Goal: Find specific page/section: Find specific page/section

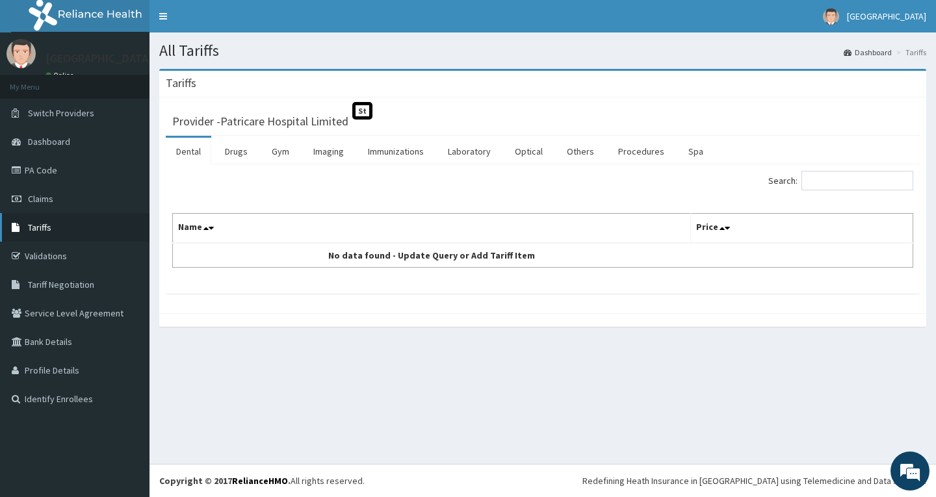
click at [67, 216] on link "Tariffs" at bounding box center [74, 227] width 149 height 29
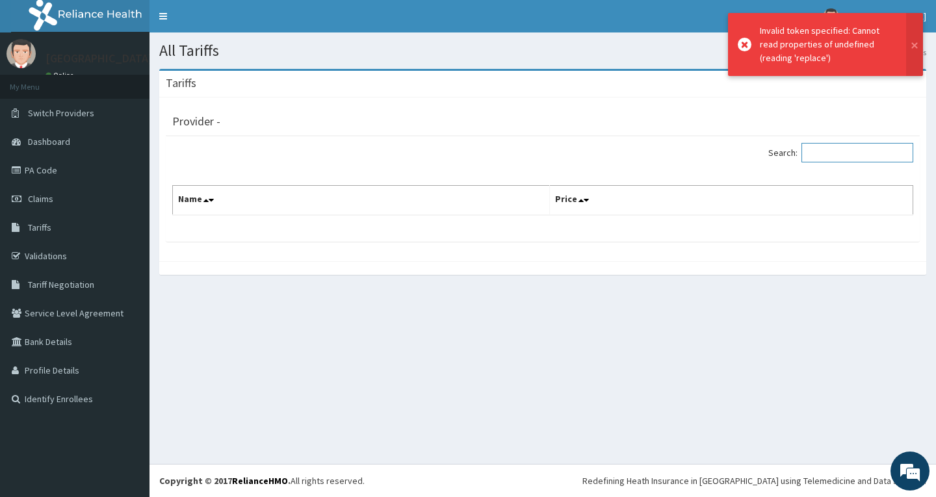
click at [865, 158] on input "Search:" at bounding box center [857, 152] width 112 height 19
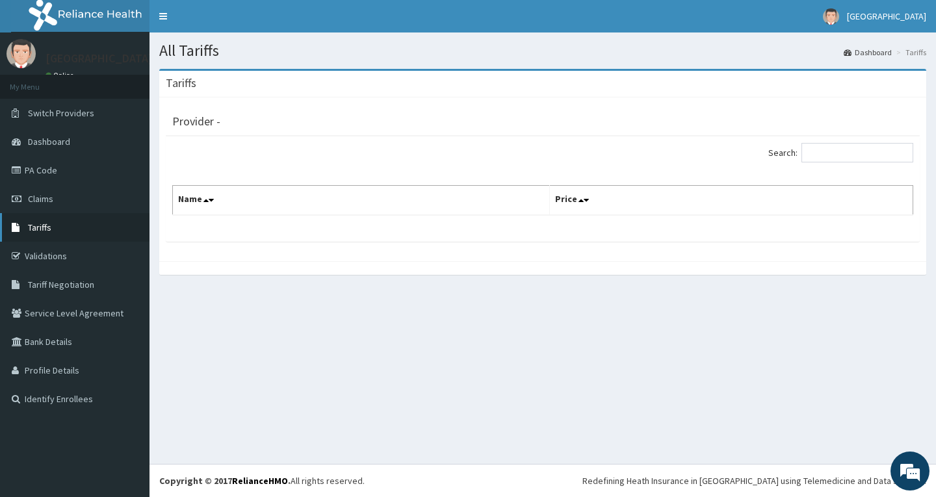
click at [56, 226] on link "Tariffs" at bounding box center [74, 227] width 149 height 29
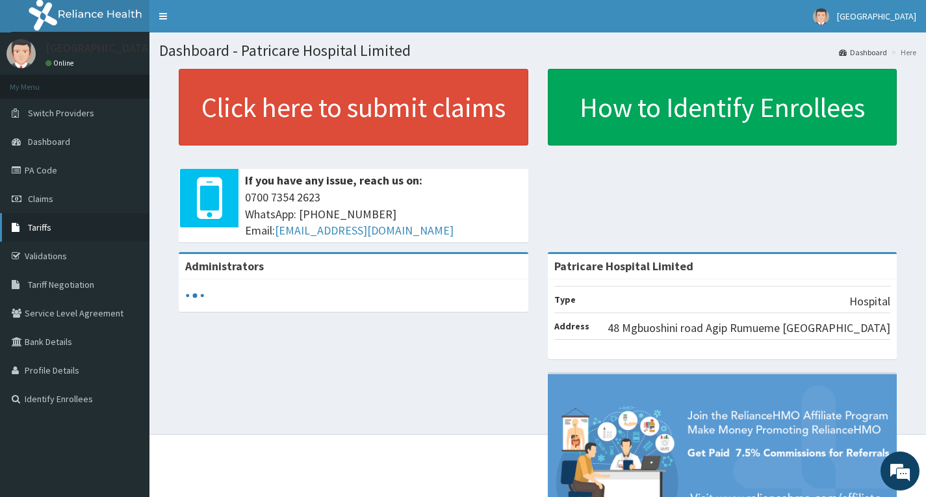
click at [62, 225] on link "Tariffs" at bounding box center [74, 227] width 149 height 29
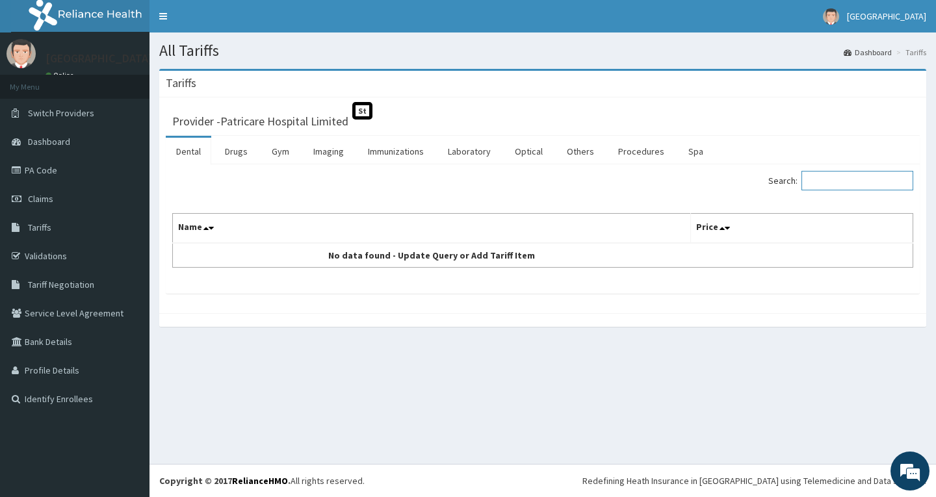
click at [862, 185] on input "Search:" at bounding box center [857, 180] width 112 height 19
click at [240, 151] on link "Drugs" at bounding box center [236, 151] width 44 height 27
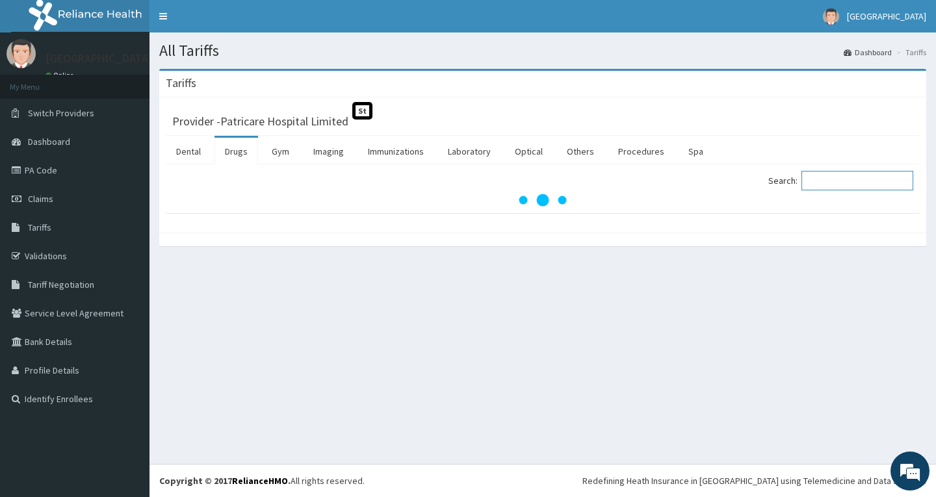
click at [829, 183] on input "Search:" at bounding box center [857, 180] width 112 height 19
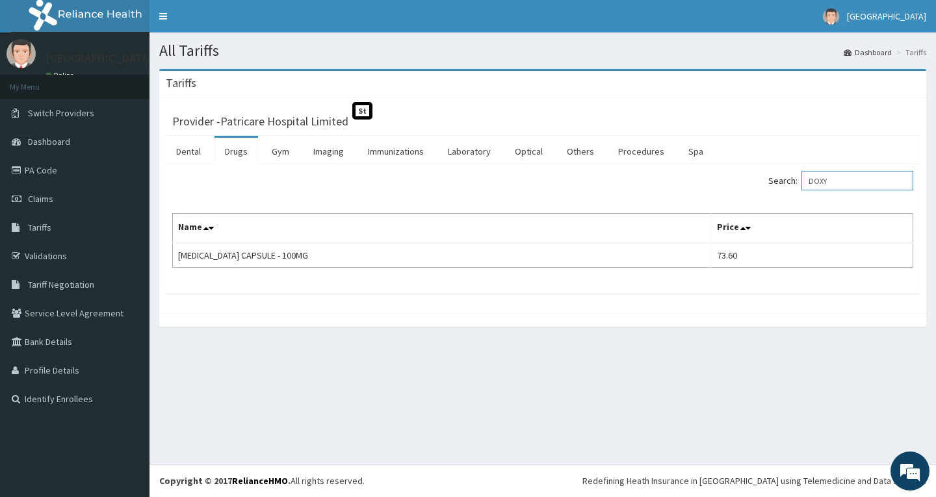
type input "DOXY"
